Goal: Transaction & Acquisition: Purchase product/service

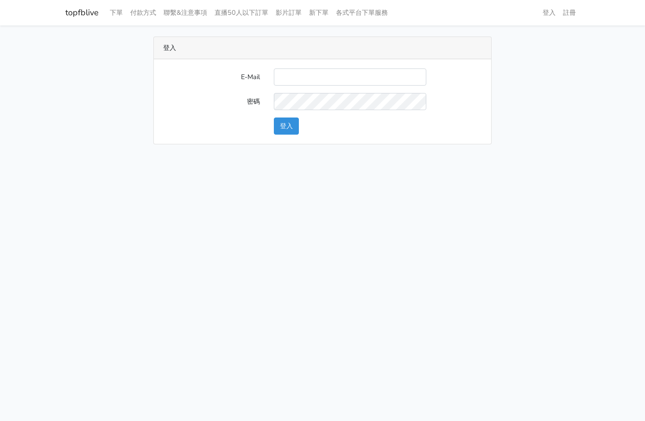
click at [358, 77] on input "E-Mail" at bounding box center [350, 77] width 152 height 17
type input "L123572232@gmail.com"
click at [294, 128] on button "登入" at bounding box center [286, 126] width 25 height 17
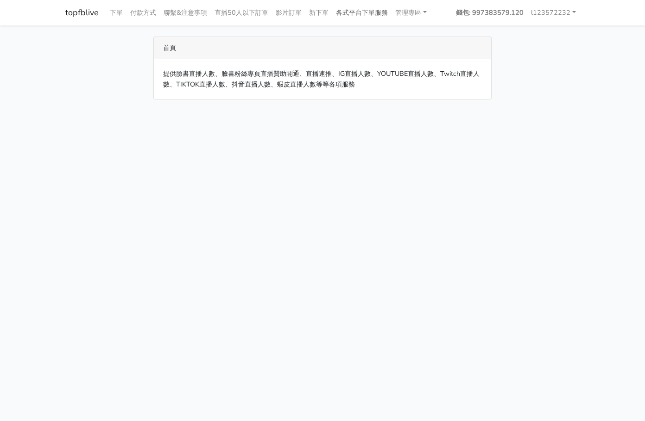
click at [365, 12] on link "各式平台下單服務" at bounding box center [361, 13] width 59 height 18
click at [364, 17] on link "各式平台下單服務" at bounding box center [361, 13] width 59 height 18
click at [369, 14] on link "各式平台下單服務" at bounding box center [361, 13] width 59 height 18
click at [396, 40] on div "首頁" at bounding box center [322, 48] width 337 height 22
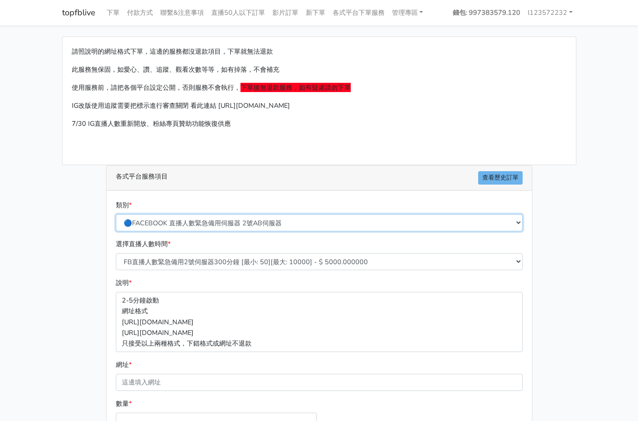
click at [309, 226] on select "🔵FACEBOOK 直播人數緊急備用伺服器 2號AB伺服器 🔵FACEBOOK 網軍專用貼文留言 安全保密 🔵FACEBOOK 直播人數緊急備用伺服器 J1 …" at bounding box center [319, 222] width 407 height 17
click at [116, 214] on select "🔵FACEBOOK 直播人數緊急備用伺服器 2號AB伺服器 🔵FACEBOOK 網軍專用貼文留言 安全保密 🔵FACEBOOK 直播人數緊急備用伺服器 J1 …" at bounding box center [319, 222] width 407 height 17
click at [274, 227] on select "🔵FACEBOOK 直播人數緊急備用伺服器 2號AB伺服器 🔵FACEBOOK 網軍專用貼文留言 安全保密 🔵FACEBOOK 直播人數緊急備用伺服器 J1 …" at bounding box center [319, 222] width 407 height 17
select select "🔵FACEBOOK 直播人數 AB伺服器"
click at [116, 214] on select "🔵FACEBOOK 直播人數緊急備用伺服器 2號AB伺服器 🔵FACEBOOK 網軍專用貼文留言 安全保密 🔵FACEBOOK 直播人數緊急備用伺服器 J1 …" at bounding box center [319, 222] width 407 height 17
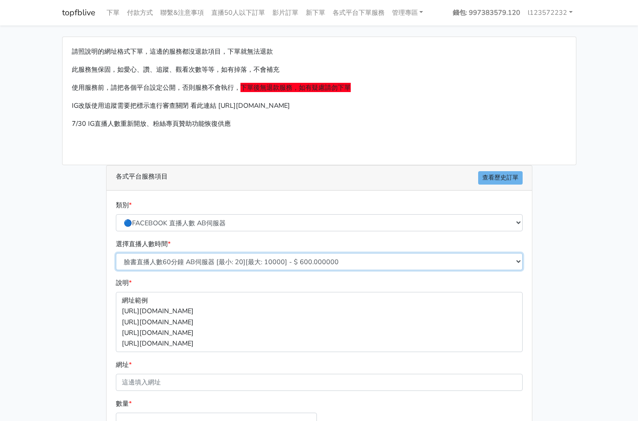
click at [234, 257] on select "臉書直播人數60分鐘 AB伺服器 [最小: 20][最大: 10000] - $ 600.000000 臉書直播人數90分鐘 AB伺服器 [最小: 20][最…" at bounding box center [319, 261] width 407 height 17
select select "612"
click at [116, 253] on select "臉書直播人數60分鐘 AB伺服器 [最小: 20][最大: 10000] - $ 600.000000 臉書直播人數90分鐘 AB伺服器 [最小: 20][最…" at bounding box center [319, 261] width 407 height 17
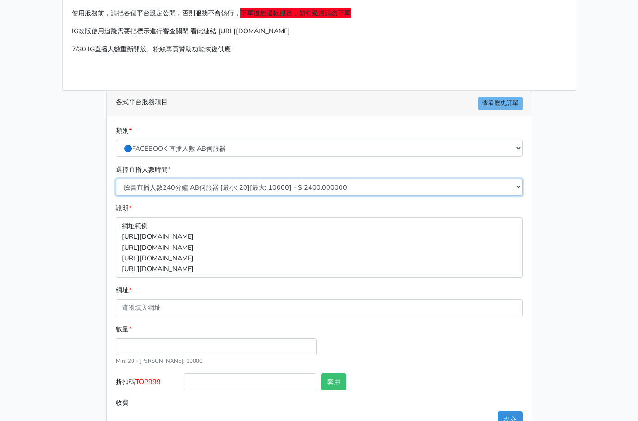
scroll to position [103, 0]
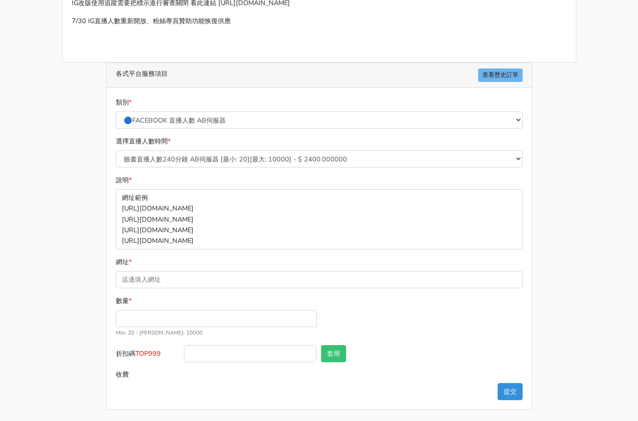
drag, startPoint x: 242, startPoint y: 257, endPoint x: 235, endPoint y: 265, distance: 10.5
click at [241, 254] on form "類別 * 🔵FACEBOOK 直播人數緊急備用伺服器 2號AB伺服器 🔵FACEBOOK 網軍專用貼文留言 安全保密 🔵FACEBOOK 直播人數緊急備用伺服…" at bounding box center [319, 240] width 407 height 286
click at [232, 270] on div "網址 *" at bounding box center [319, 272] width 407 height 31
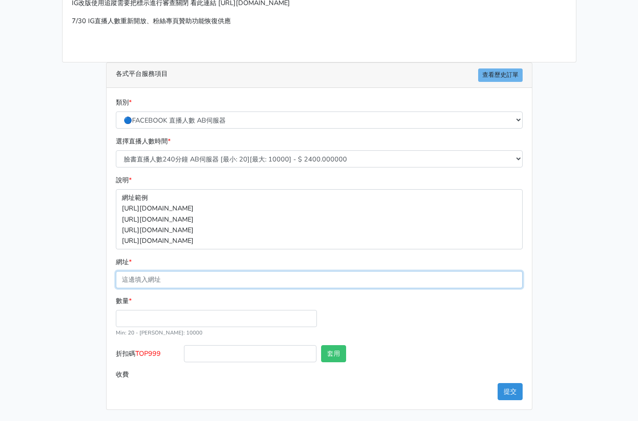
click at [214, 286] on input "網址 *" at bounding box center [319, 279] width 407 height 17
paste input "https://www.facebook.com/100063739689223/videos/784691284531770"
type input "https://www.facebook.com/100063739689223/videos/784691284531770"
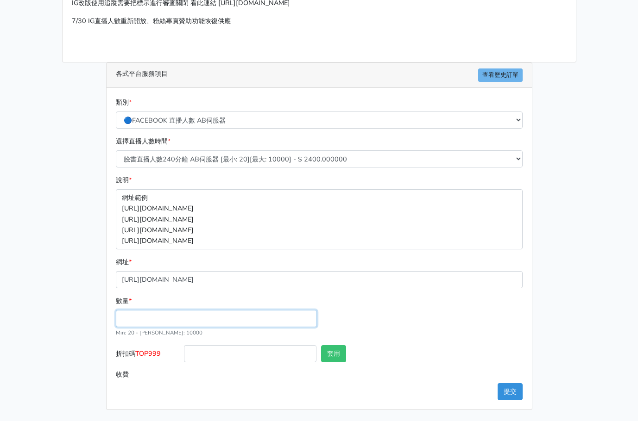
click at [150, 321] on input "數量 *" at bounding box center [216, 318] width 201 height 17
type input "35"
type input "84.000"
click at [445, 334] on div "數量 * 35 Min: 20 - Max: 10000" at bounding box center [318, 321] width 411 height 50
click at [509, 398] on button "提交" at bounding box center [509, 391] width 25 height 17
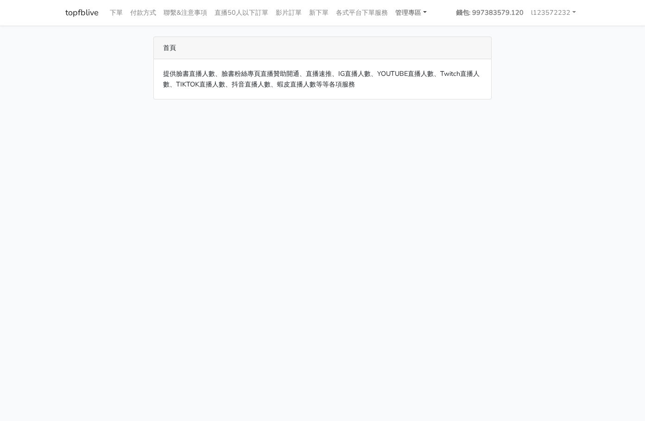
drag, startPoint x: 417, startPoint y: 11, endPoint x: 422, endPoint y: 45, distance: 35.2
click at [417, 11] on link "管理專區" at bounding box center [410, 13] width 39 height 18
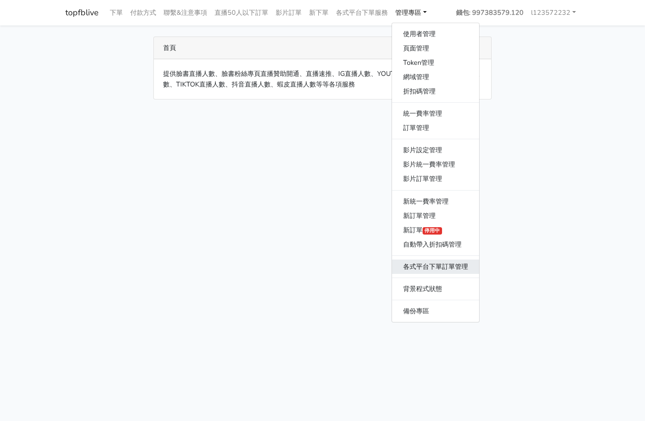
click at [440, 266] on link "各式平台下單訂單管理" at bounding box center [435, 267] width 87 height 14
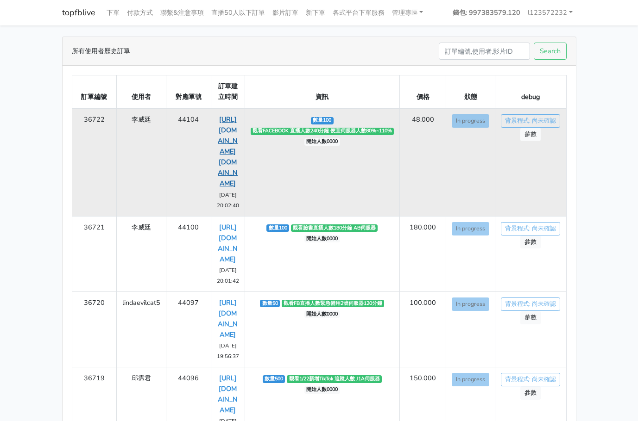
drag, startPoint x: 216, startPoint y: 119, endPoint x: 234, endPoint y: 228, distance: 110.9
click at [234, 216] on td "[URL][DOMAIN_NAME][DOMAIN_NAME] [DATE] 20:02:40" at bounding box center [228, 162] width 34 height 108
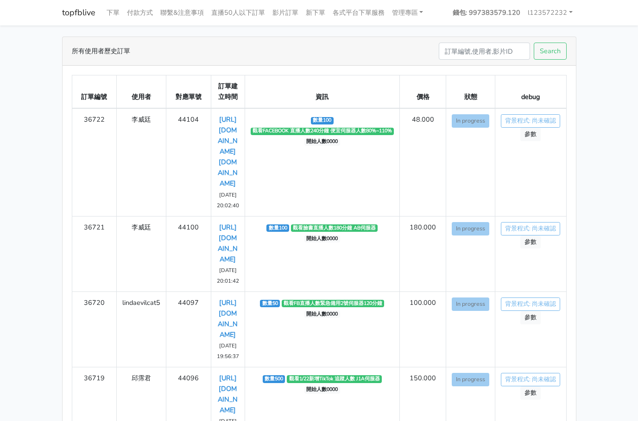
copy link "[URL][DOMAIN_NAME][DOMAIN_NAME]"
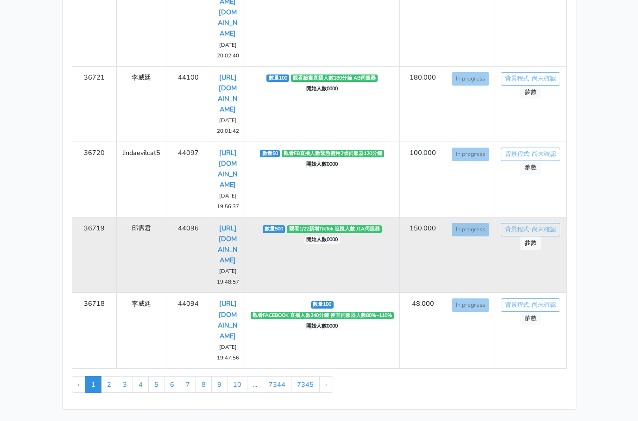
scroll to position [509, 0]
click at [118, 218] on td "邱霈君" at bounding box center [142, 255] width 50 height 75
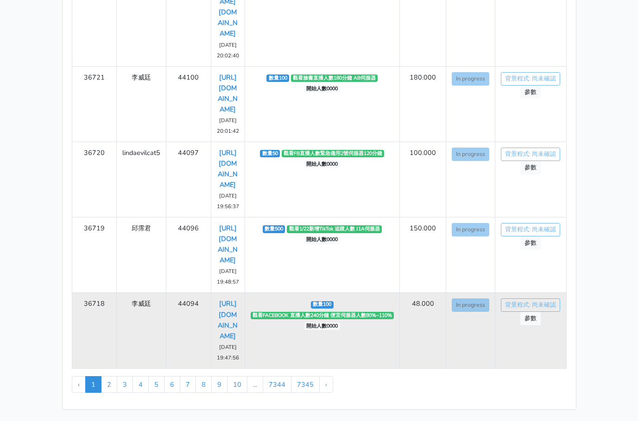
drag, startPoint x: 217, startPoint y: 220, endPoint x: 265, endPoint y: 338, distance: 127.5
click at [237, 352] on td "[URL][DOMAIN_NAME] [DATE] 19:47:56" at bounding box center [228, 330] width 34 height 75
click at [295, 316] on td "數量100 觀看FACEBOOK 直播人數240分鐘 便宜伺服器人數80%~110% 開始人數0000" at bounding box center [322, 330] width 155 height 75
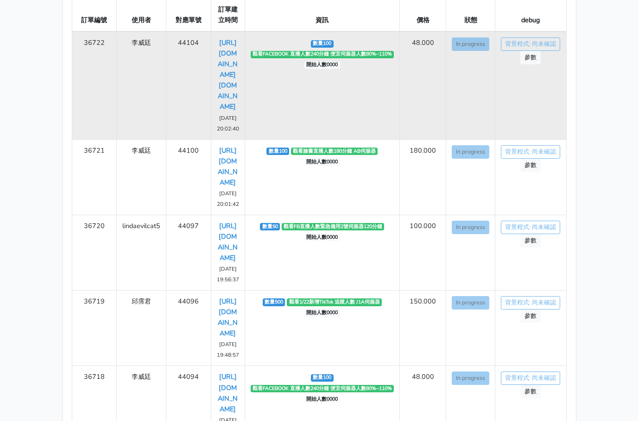
scroll to position [93, 0]
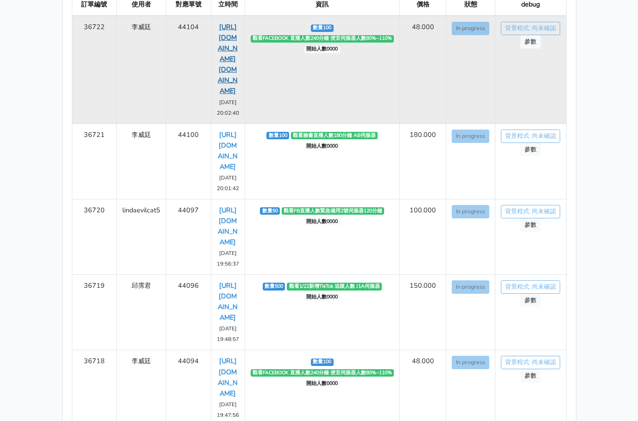
click at [222, 56] on link "[URL][DOMAIN_NAME][DOMAIN_NAME]" at bounding box center [228, 58] width 20 height 73
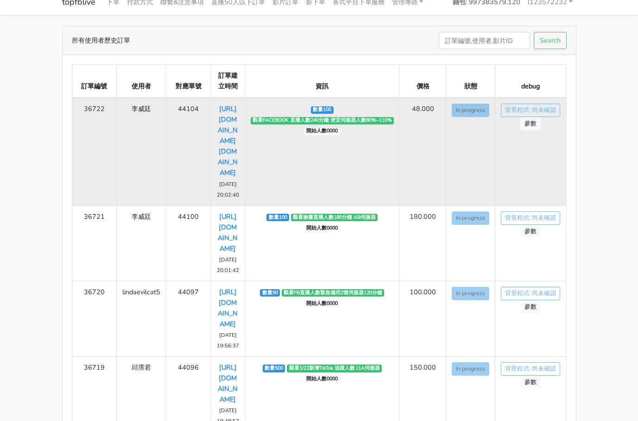
scroll to position [0, 0]
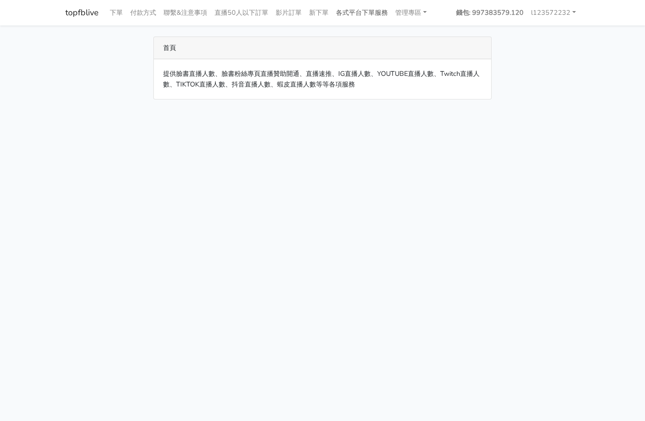
click at [371, 8] on link "各式平台下單服務" at bounding box center [361, 13] width 59 height 18
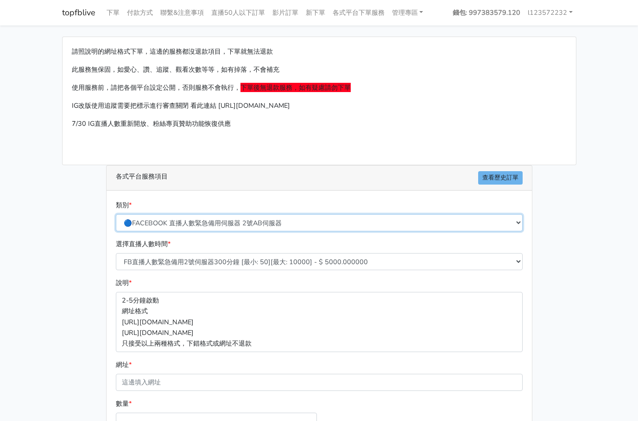
click at [334, 229] on select "🔵FACEBOOK 直播人數緊急備用伺服器 2號AB伺服器 🔵FACEBOOK 網軍專用貼文留言 安全保密 🔵FACEBOOK 直播人數緊急備用伺服器 J1 …" at bounding box center [319, 222] width 407 height 17
select select "🌕IG直播人數"
click at [116, 214] on select "🔵FACEBOOK 直播人數緊急備用伺服器 2號AB伺服器 🔵FACEBOOK 網軍專用貼文留言 安全保密 🔵FACEBOOK 直播人數緊急備用伺服器 J1 …" at bounding box center [319, 222] width 407 height 17
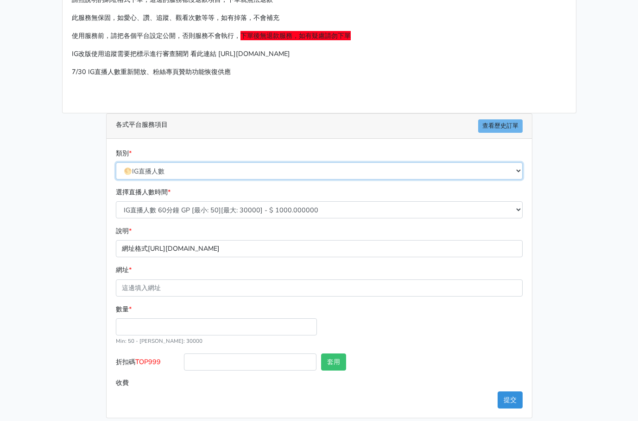
scroll to position [60, 0]
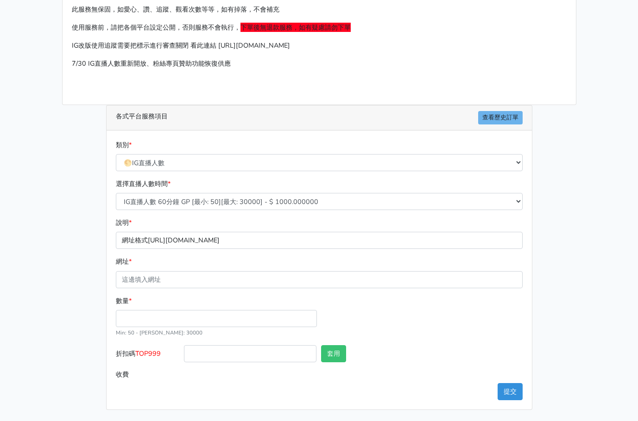
click at [240, 292] on form "類別 * 🔵FACEBOOK 直播人數緊急備用伺服器 2號AB伺服器 🔵FACEBOOK 網軍專用貼文留言 安全保密 🔵FACEBOOK 直播人數緊急備用伺服…" at bounding box center [319, 262] width 407 height 244
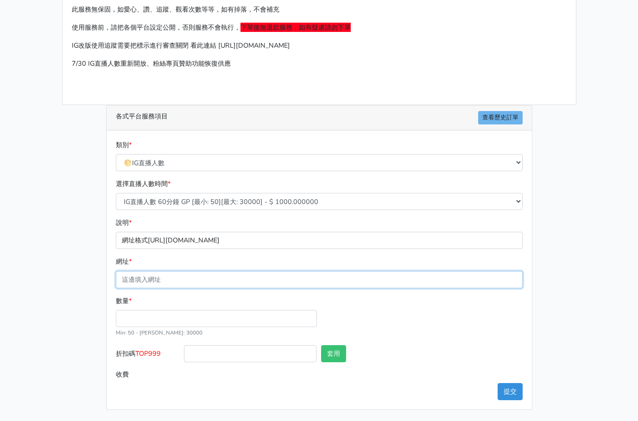
click at [243, 275] on input "網址 *" at bounding box center [319, 279] width 407 height 17
paste input "[URL][DOMAIN_NAME]"
type input "[URL][DOMAIN_NAME]"
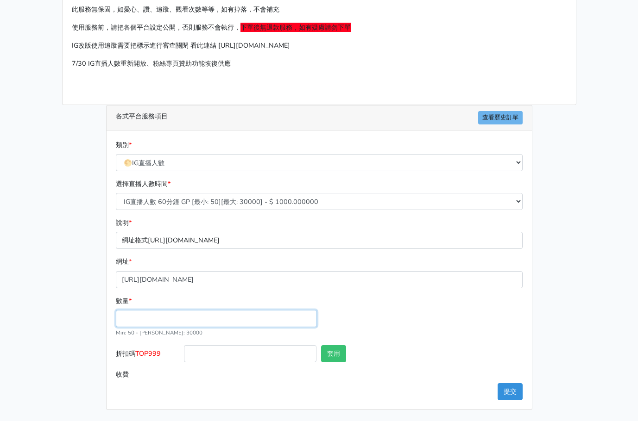
click at [271, 314] on input "數量 *" at bounding box center [216, 318] width 201 height 17
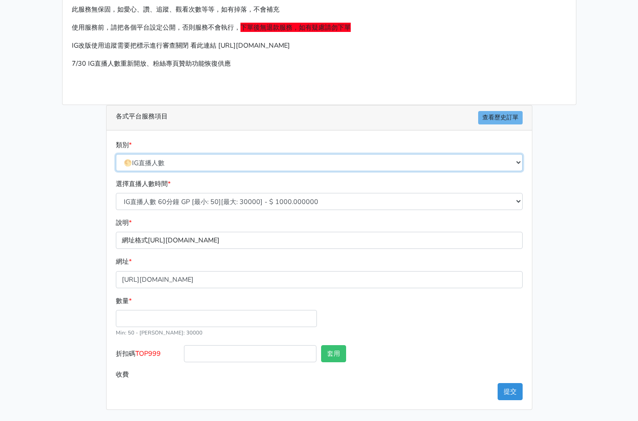
click at [250, 161] on select "🔵FACEBOOK 直播人數緊急備用伺服器 2號AB伺服器 🔵FACEBOOK 網軍專用貼文留言 安全保密 🔵FACEBOOK 直播人數緊急備用伺服器 J1 …" at bounding box center [319, 162] width 407 height 17
select select "🔵FACEBOOK 直播人數 AB伺服器"
click at [116, 154] on select "🔵FACEBOOK 直播人數緊急備用伺服器 2號AB伺服器 🔵FACEBOOK 網軍專用貼文留言 安全保密 🔵FACEBOOK 直播人數緊急備用伺服器 J1 …" at bounding box center [319, 162] width 407 height 17
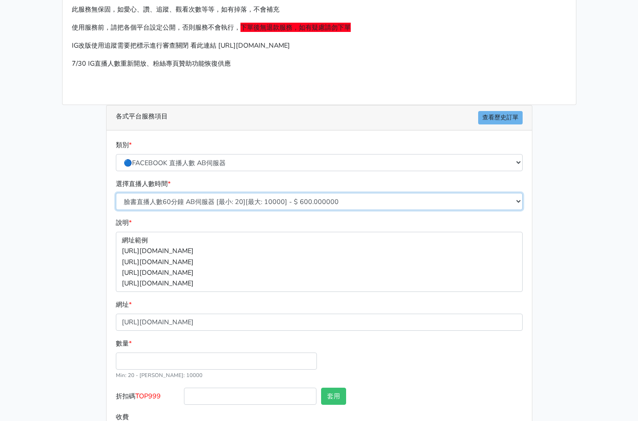
click at [258, 203] on select "臉書直播人數60分鐘 AB伺服器 [最小: 20][最大: 10000] - $ 600.000000 臉書直播人數90分鐘 AB伺服器 [最小: 20][最…" at bounding box center [319, 201] width 407 height 17
select select "612"
click at [116, 193] on select "臉書直播人數60分鐘 AB伺服器 [最小: 20][最大: 10000] - $ 600.000000 臉書直播人數90分鐘 AB伺服器 [最小: 20][最…" at bounding box center [319, 201] width 407 height 17
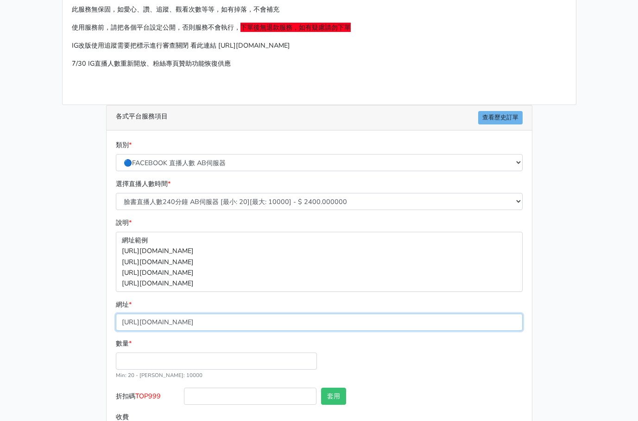
click at [238, 321] on input "[URL][DOMAIN_NAME]" at bounding box center [319, 322] width 407 height 17
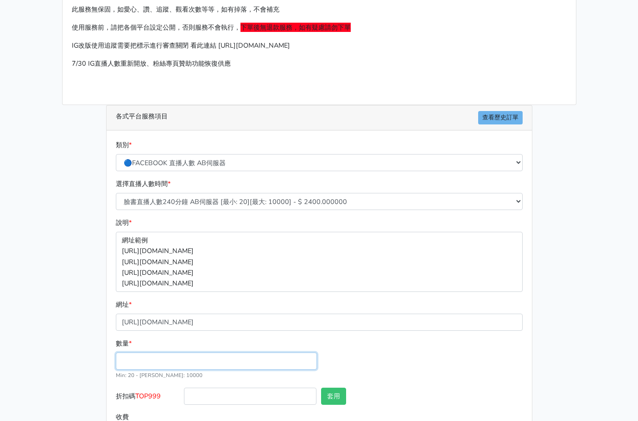
click at [216, 356] on input "數量 *" at bounding box center [216, 361] width 201 height 17
type input "20"
type input "48.000"
click at [463, 370] on div "數量 * 20 Min: 20 - Max: 10000" at bounding box center [318, 364] width 411 height 50
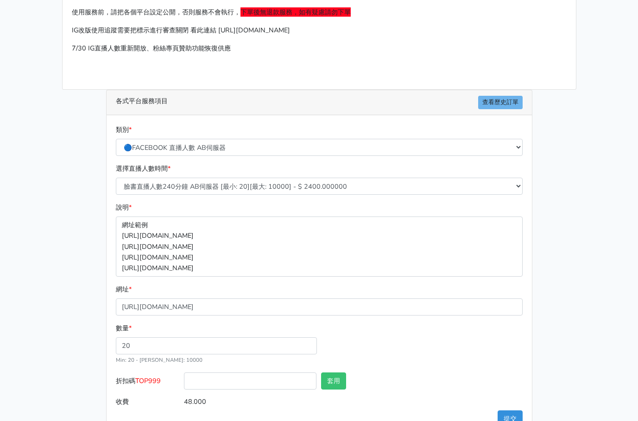
scroll to position [103, 0]
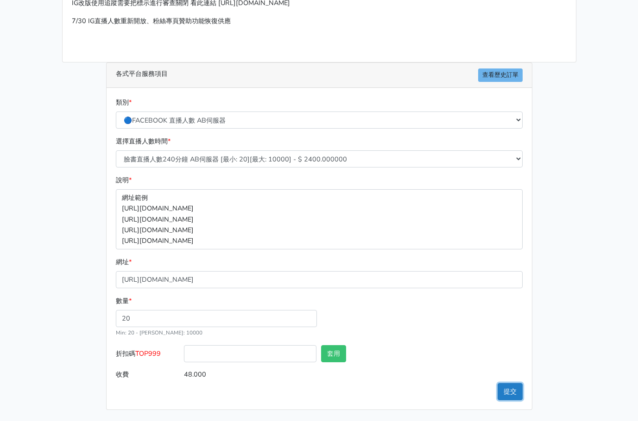
click at [515, 388] on button "提交" at bounding box center [509, 391] width 25 height 17
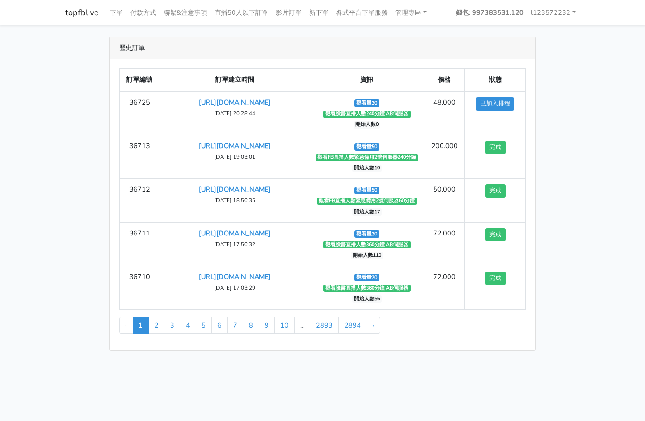
click at [583, 159] on div "歷史訂單 訂單編號 訂單建立時間 資訊 價格 狀態 36725 https://www.facebook.com/pan.xiu.ru.625966/vide…" at bounding box center [322, 194] width 528 height 314
click at [608, 124] on main "歷史訂單 訂單編號 訂單建立時間 資訊 價格 狀態 36725 [URL][DOMAIN_NAME] 1" at bounding box center [322, 193] width 645 height 337
